Goal: Entertainment & Leisure: Consume media (video, audio)

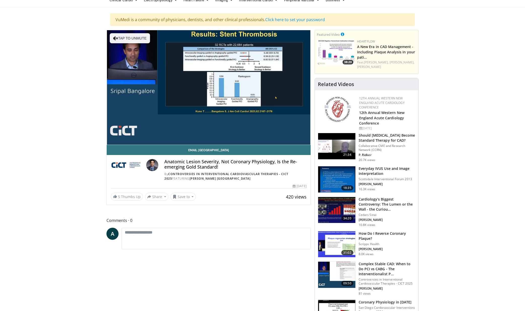
scroll to position [26, 0]
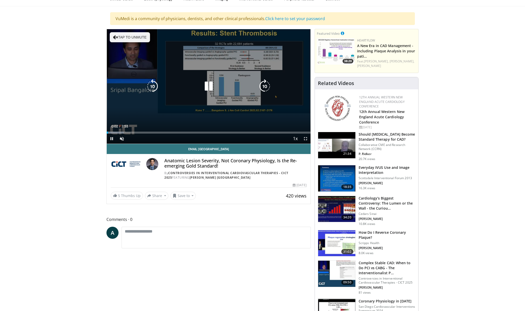
drag, startPoint x: 118, startPoint y: 36, endPoint x: 133, endPoint y: 48, distance: 19.7
click at [118, 36] on button "Tap to unmute" at bounding box center [130, 37] width 40 height 10
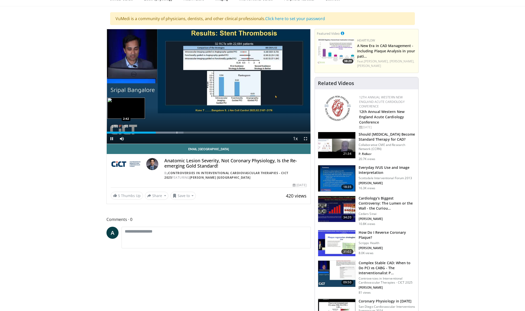
click at [177, 133] on div "Progress Bar" at bounding box center [177, 133] width 1 height 2
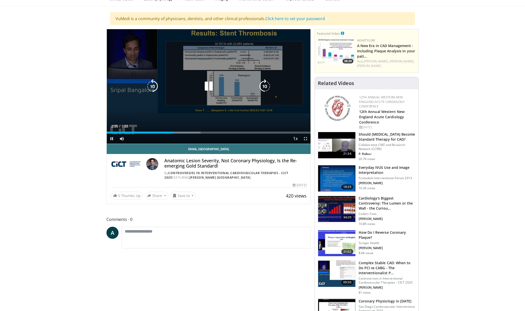
click at [190, 134] on div "Current Time 2:35 / Duration 7:53 Pause Skip Backward Skip Forward Mute Loaded …" at bounding box center [209, 139] width 204 height 10
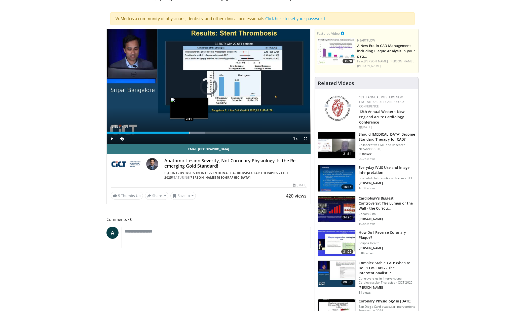
drag, startPoint x: 189, startPoint y: 133, endPoint x: 194, endPoint y: 133, distance: 5.0
click at [189, 133] on div "Progress Bar" at bounding box center [189, 133] width 1 height 2
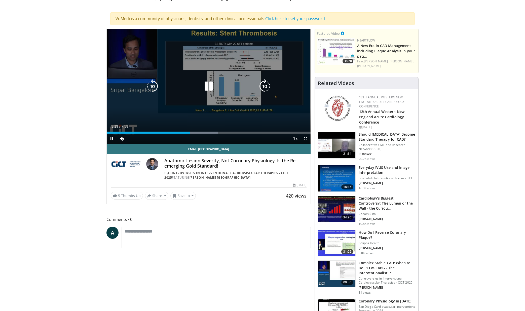
drag, startPoint x: 210, startPoint y: 134, endPoint x: 214, endPoint y: 134, distance: 4.5
click at [210, 134] on div "Current Time 3:13 / Duration 7:53 Pause Skip Backward Skip Forward Mute Loaded …" at bounding box center [209, 139] width 204 height 10
click at [230, 134] on div "Current Time 3:14 / Duration 7:53 Pause Skip Backward Skip Forward Mute Loaded …" at bounding box center [209, 139] width 204 height 10
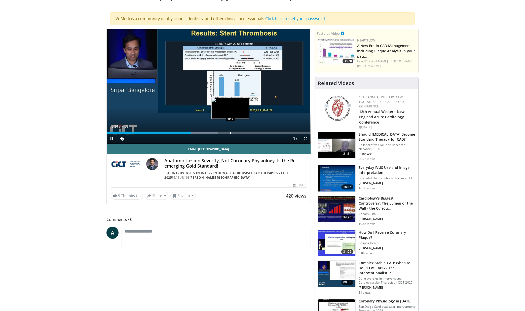
click at [230, 133] on div "Progress Bar" at bounding box center [230, 133] width 1 height 2
click at [248, 133] on div "Progress Bar" at bounding box center [248, 133] width 1 height 2
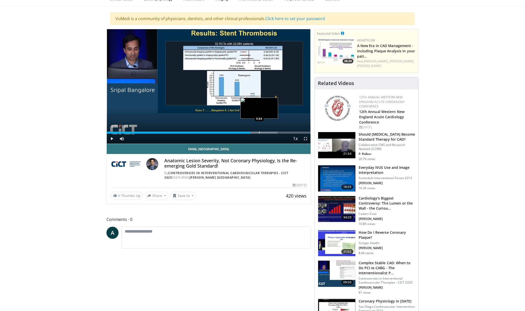
click at [259, 133] on div "Progress Bar" at bounding box center [259, 133] width 1 height 2
click at [269, 133] on div "Progress Bar" at bounding box center [269, 133] width 1 height 2
click at [278, 132] on div "Progress Bar" at bounding box center [278, 133] width 1 height 2
click at [284, 133] on div "Progress Bar" at bounding box center [284, 133] width 1 height 2
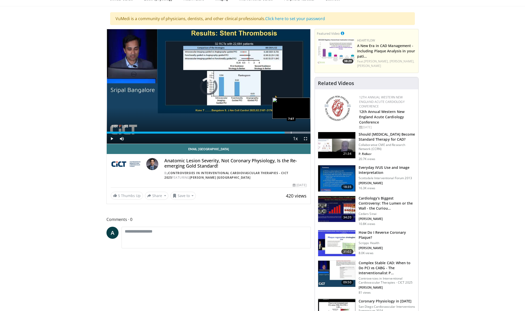
click at [291, 133] on div "Progress Bar" at bounding box center [291, 133] width 1 height 2
